Goal: Task Accomplishment & Management: Manage account settings

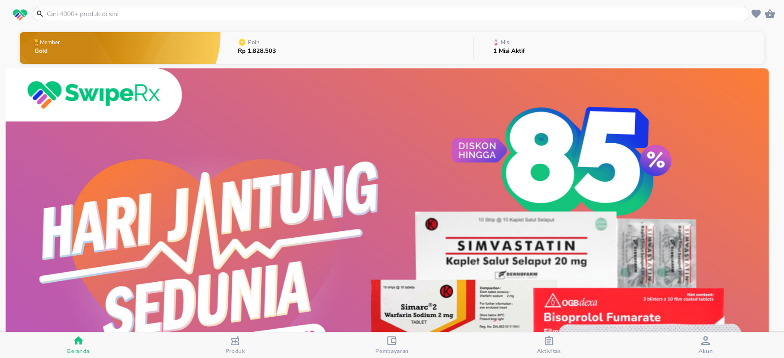
click at [585, 42] on button "Misi 1 Misi Aktif" at bounding box center [619, 48] width 290 height 36
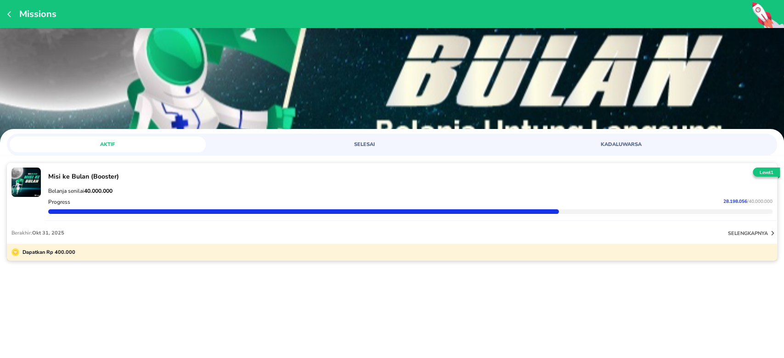
click at [696, 207] on div "Progress 28.198.056 / 40.000.000" at bounding box center [410, 202] width 728 height 11
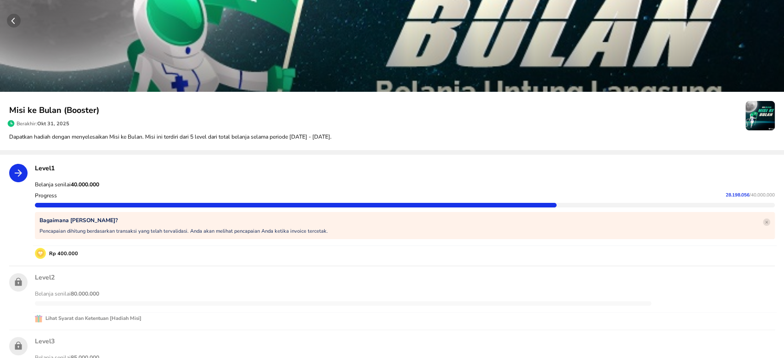
click at [725, 193] on span "28.198.056" at bounding box center [737, 195] width 24 height 6
copy p "28.198.056"
